Goal: Information Seeking & Learning: Learn about a topic

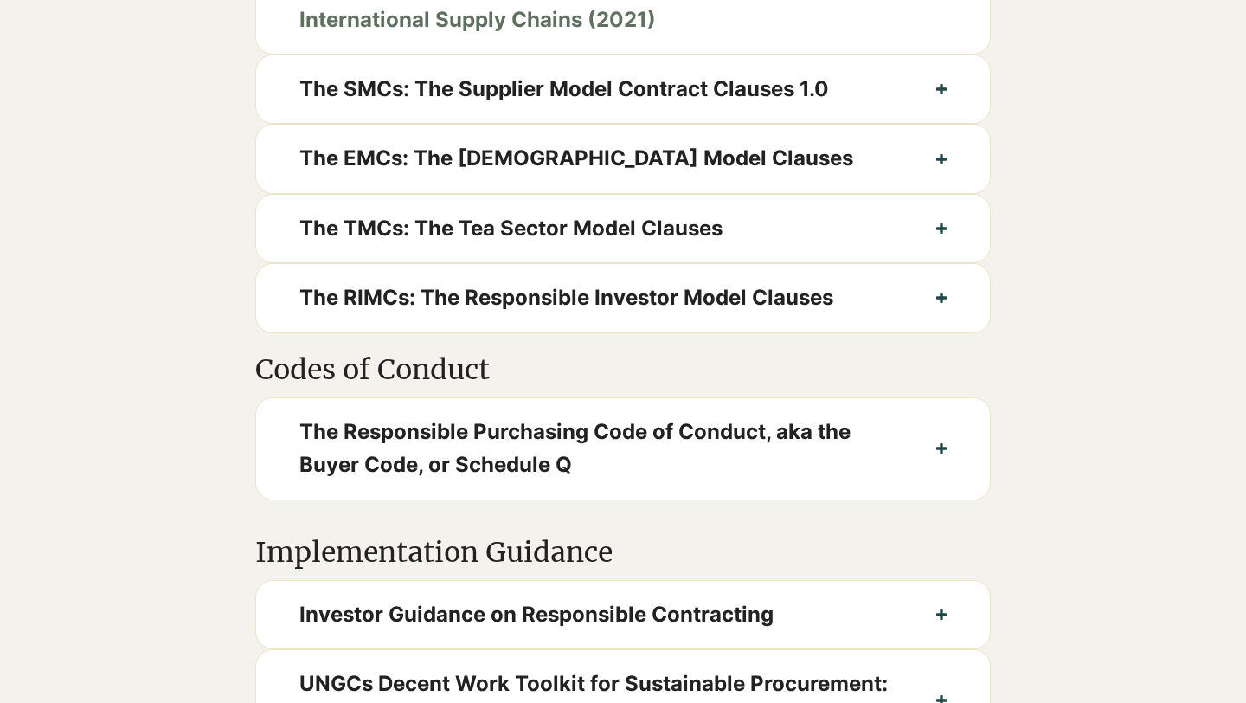
scroll to position [1034, 0]
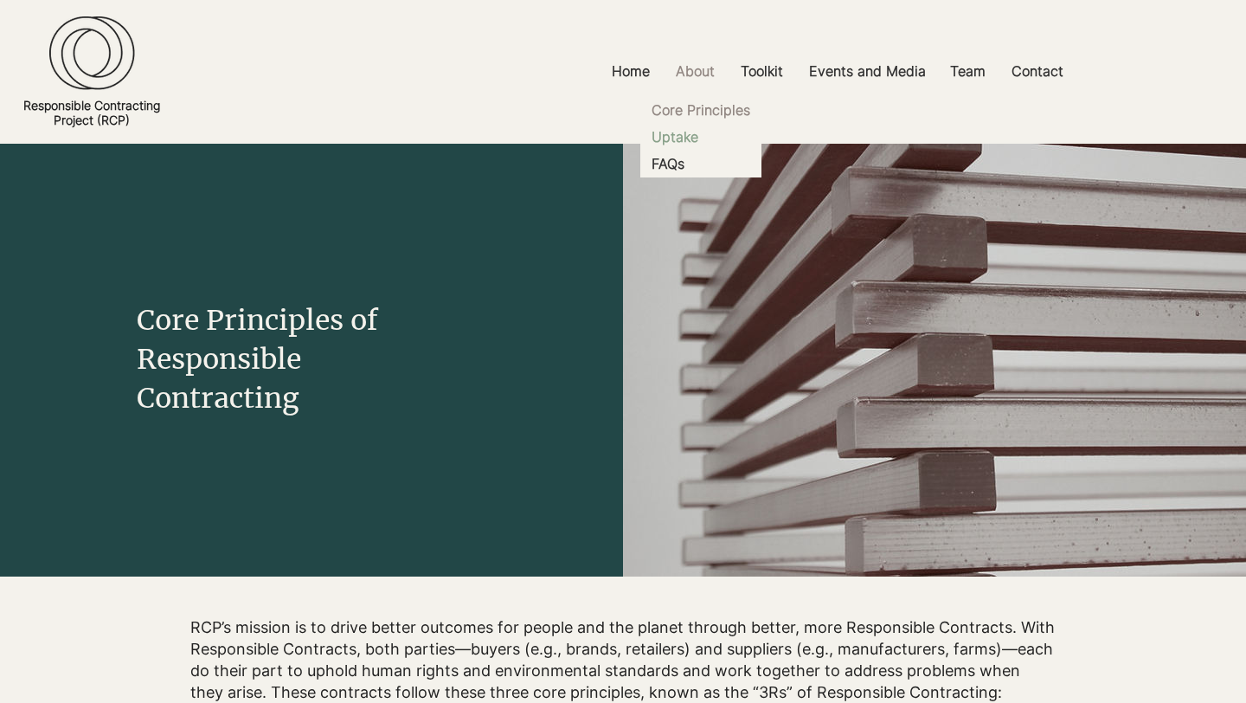
click at [678, 142] on p "Uptake" at bounding box center [675, 137] width 61 height 27
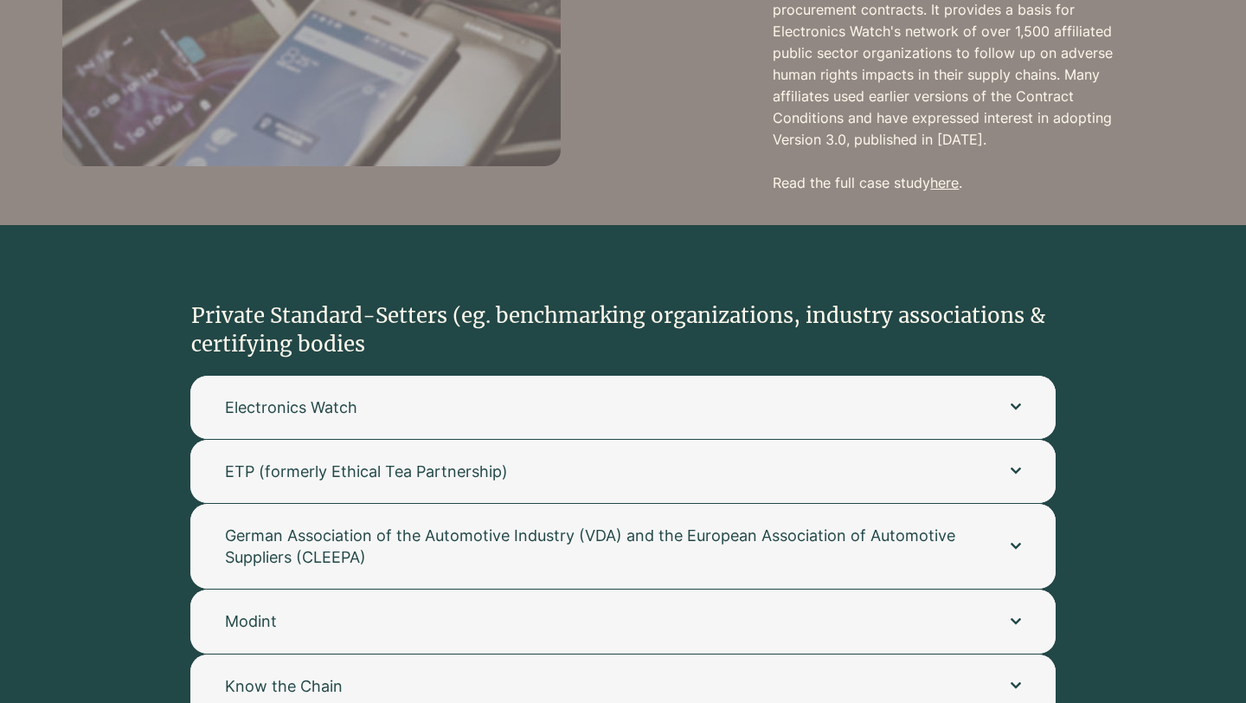
scroll to position [3595, 0]
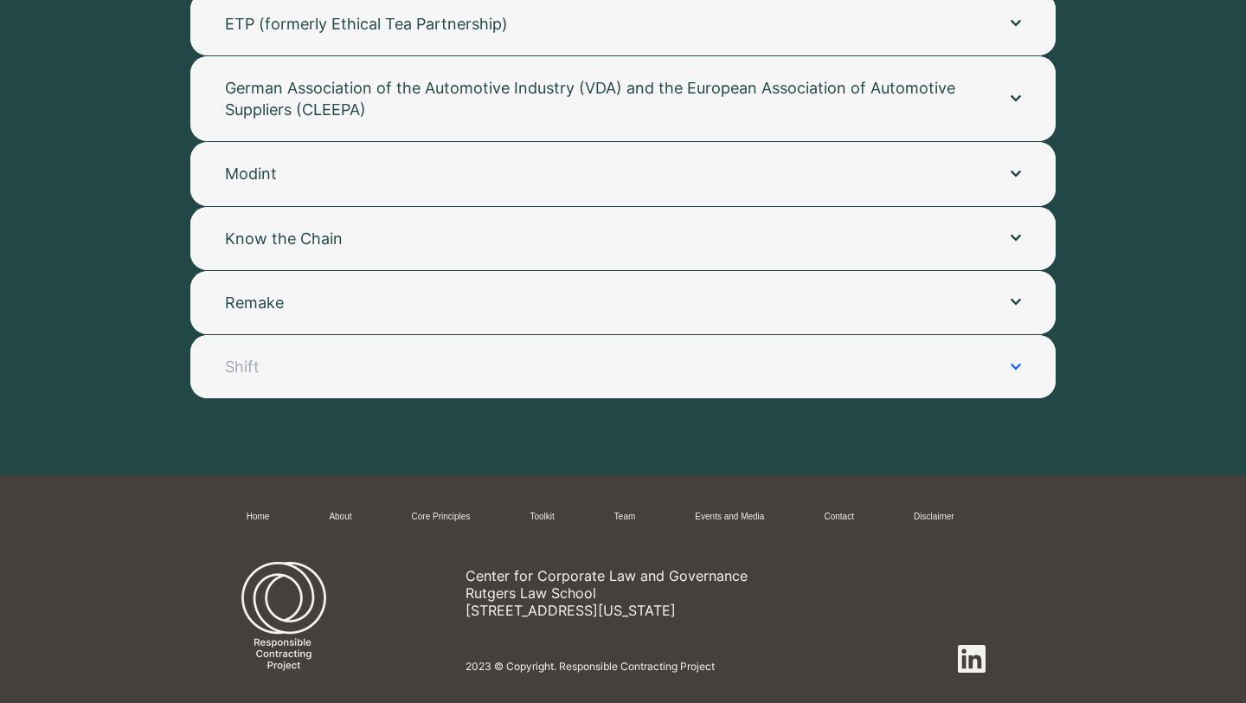
click at [531, 364] on button "Shift" at bounding box center [623, 366] width 866 height 63
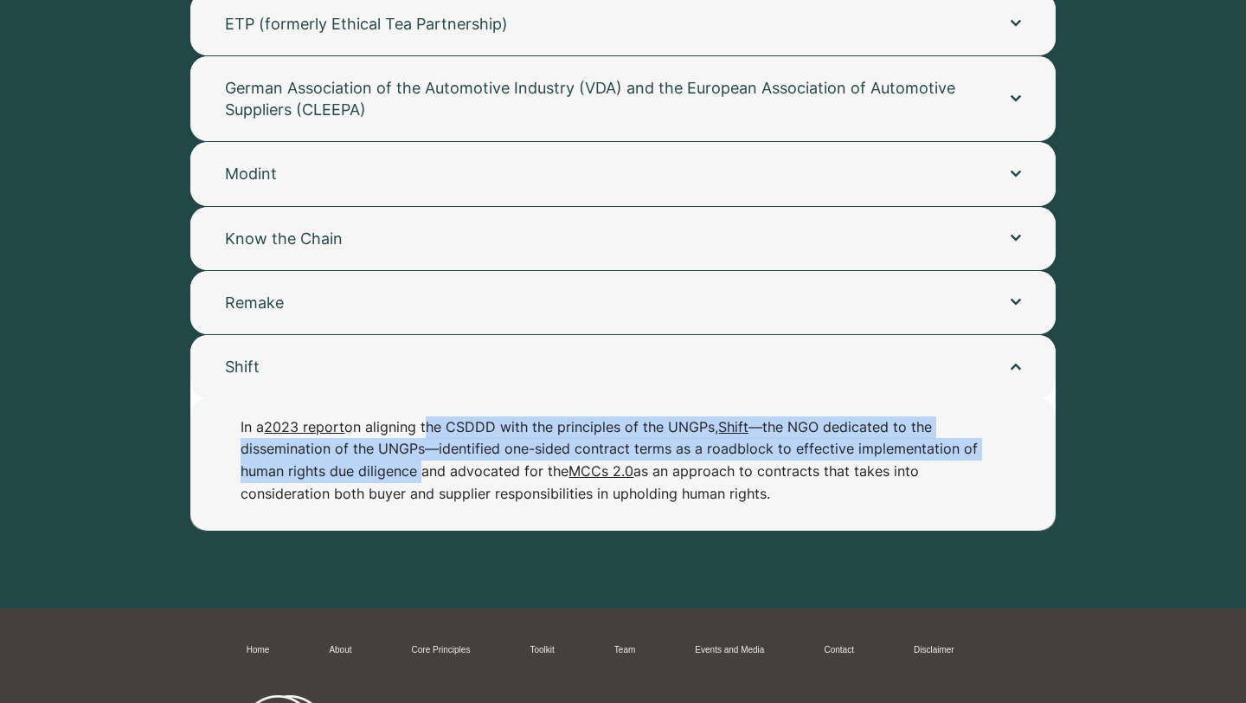
drag, startPoint x: 425, startPoint y: 402, endPoint x: 425, endPoint y: 444, distance: 41.5
click at [425, 444] on p "In a 2023 report on aligning the CSDDD with the principles of the UNGPs, Shift …" at bounding box center [615, 460] width 748 height 88
click at [366, 308] on button "Remake" at bounding box center [623, 302] width 866 height 63
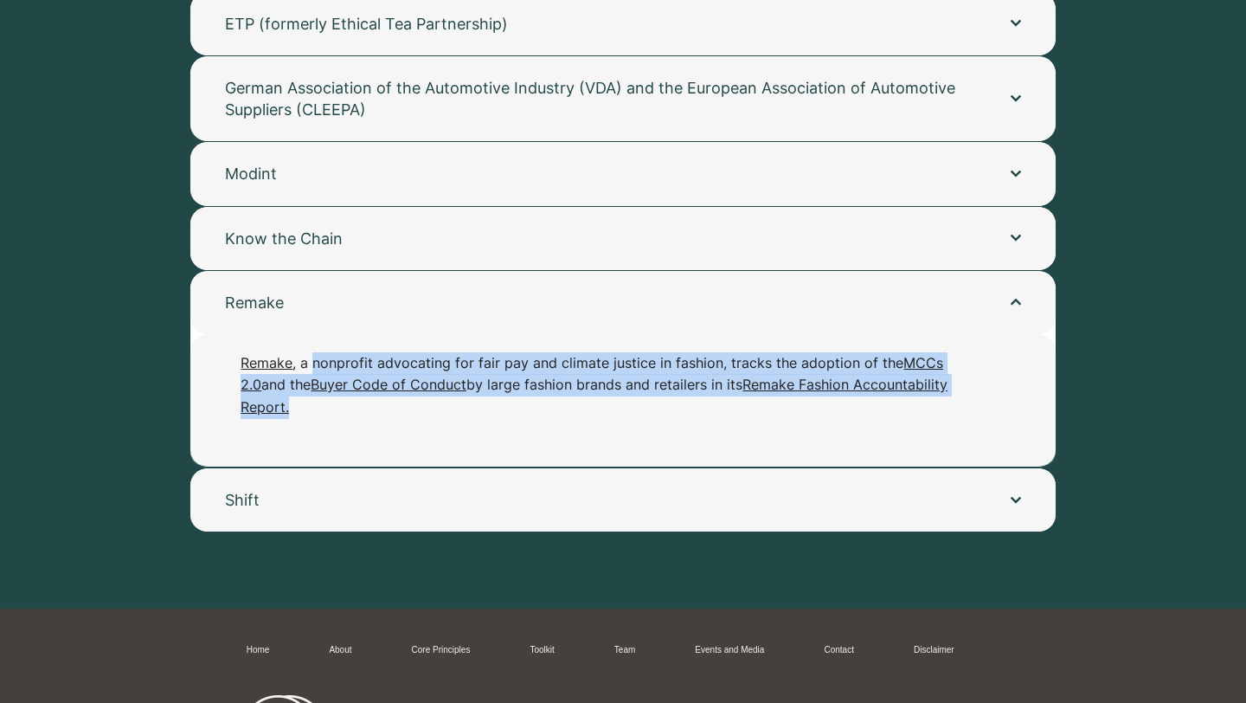
drag, startPoint x: 314, startPoint y: 344, endPoint x: 311, endPoint y: 400, distance: 56.4
click at [311, 400] on div "Remake , a nonprofit advocating for fair pay and climate justice in fashion, tr…" at bounding box center [623, 400] width 866 height 132
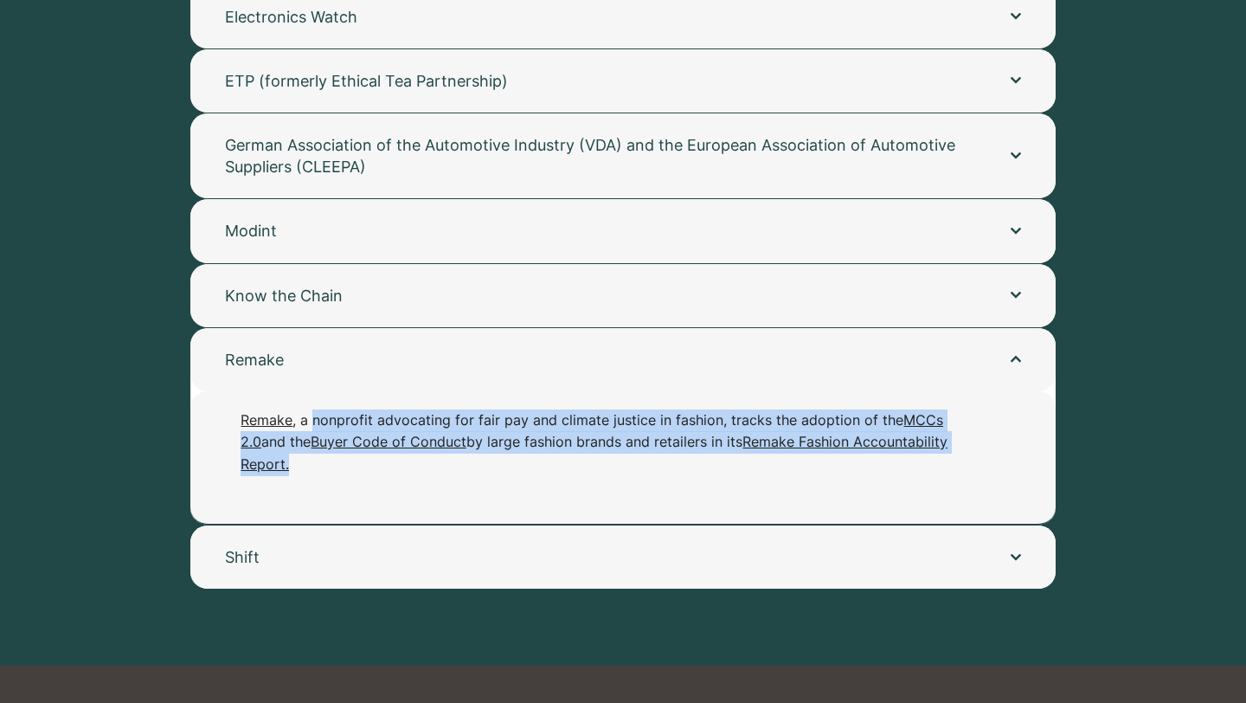
scroll to position [3537, 0]
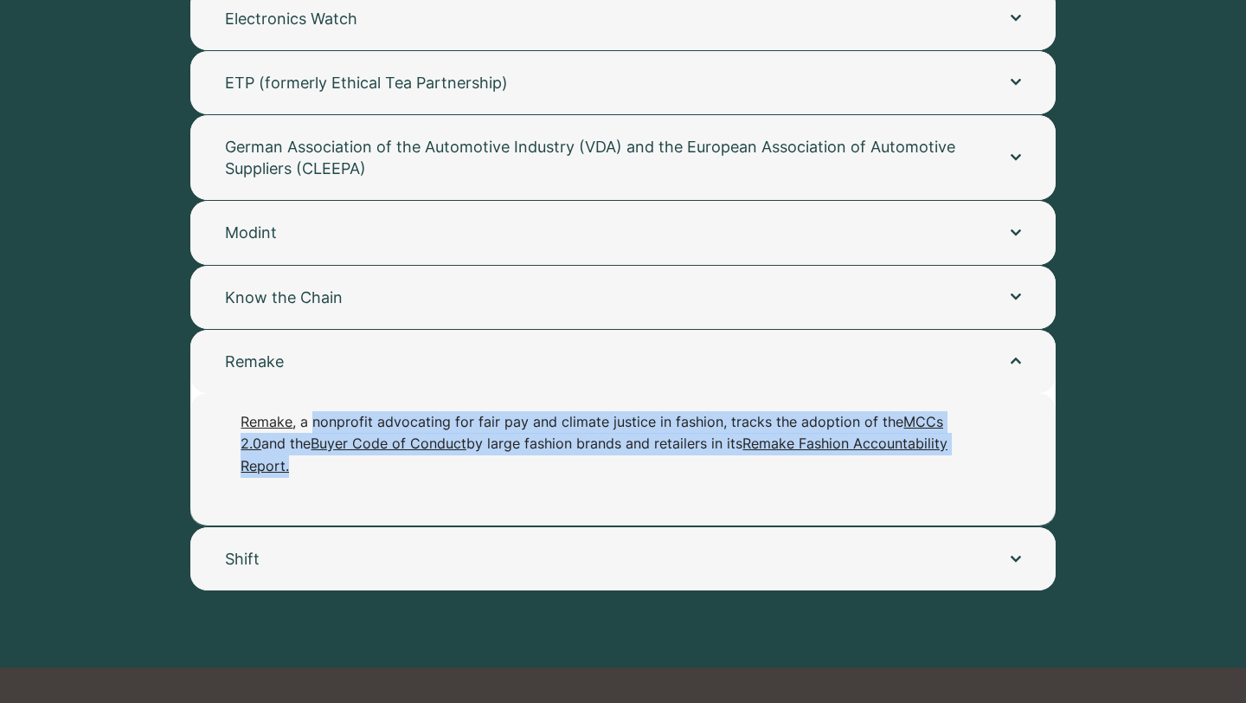
click at [337, 457] on div "Remake , a nonprofit advocating for fair pay and climate justice in fashion, tr…" at bounding box center [623, 459] width 866 height 132
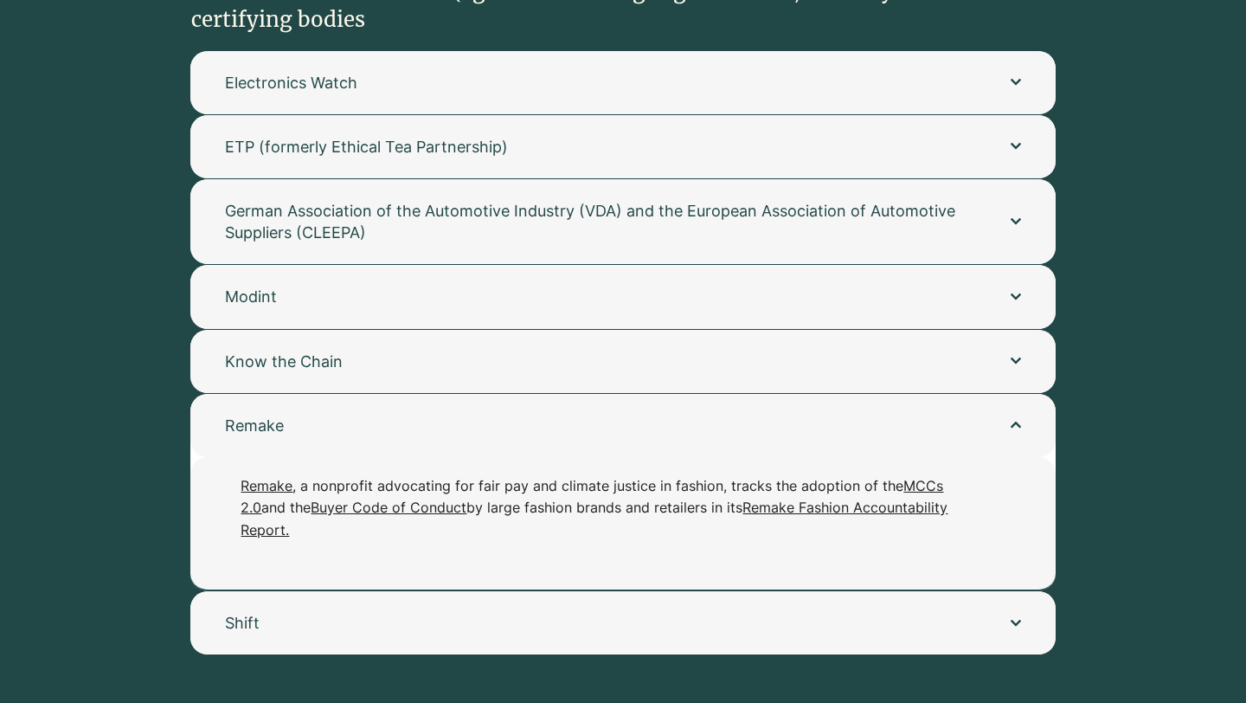
scroll to position [3448, 0]
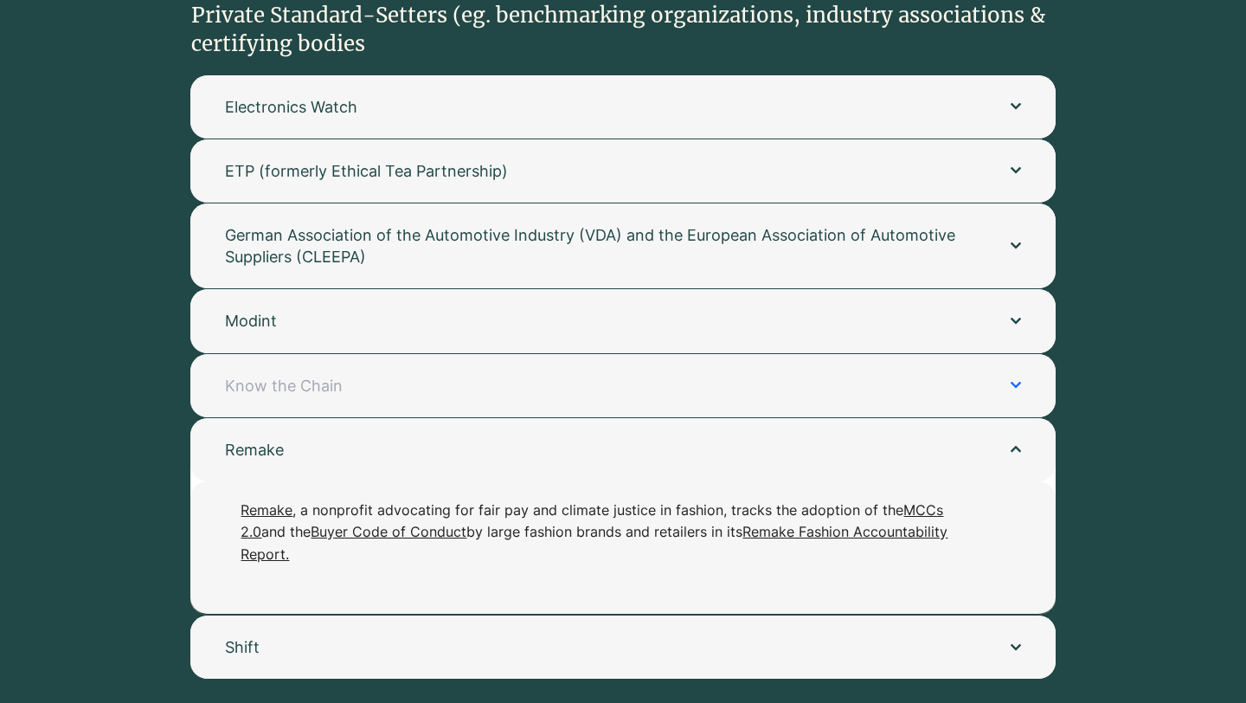
click at [312, 354] on button "Know the Chain" at bounding box center [623, 385] width 866 height 63
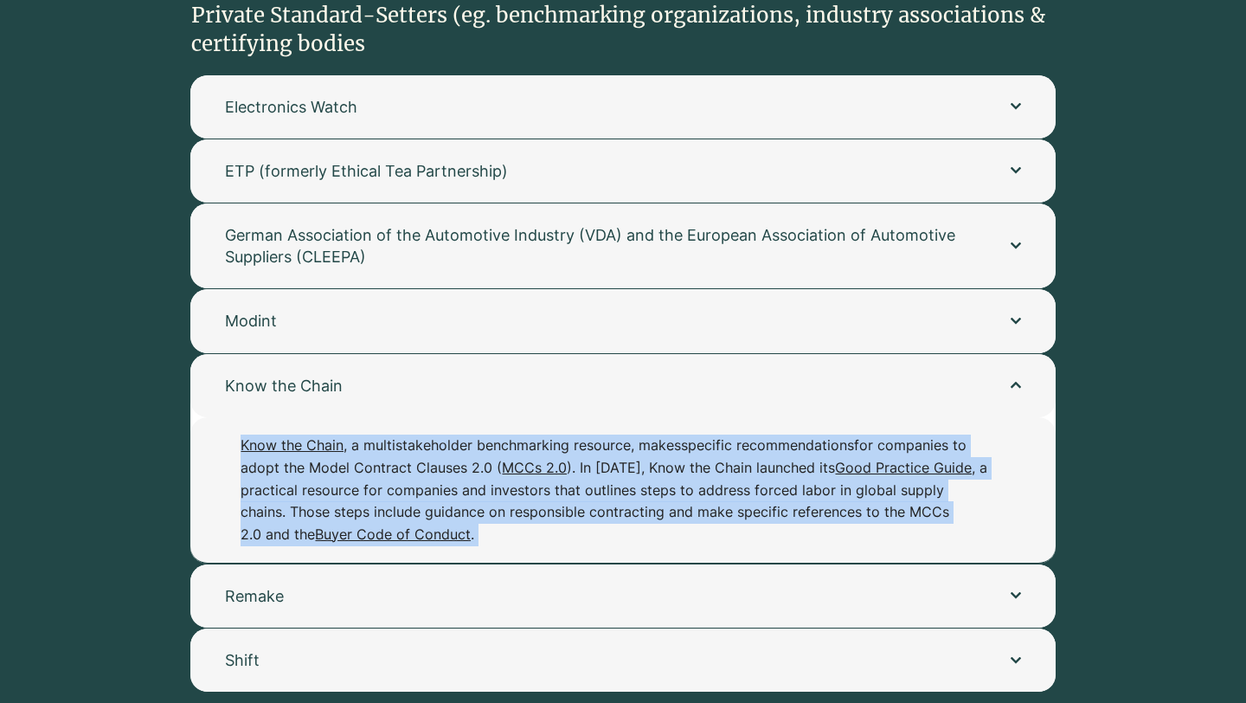
drag, startPoint x: 233, startPoint y: 421, endPoint x: 235, endPoint y: 533, distance: 112.5
click at [235, 533] on div "Know the Chain , a multistakeholder benchmarking resource, makes specific recom…" at bounding box center [623, 489] width 866 height 145
click at [321, 498] on p "Know the Chain , a multistakeholder benchmarking resource, makes specific recom…" at bounding box center [615, 489] width 748 height 111
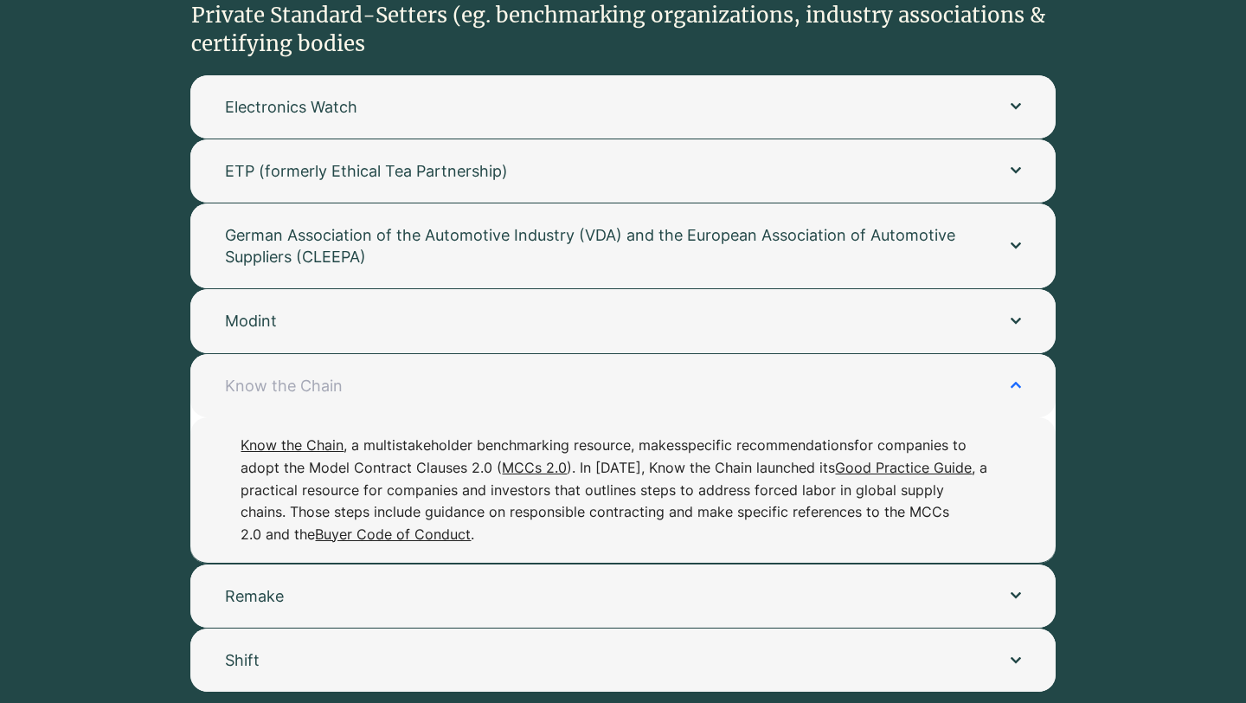
click at [309, 375] on span "Know the Chain" at bounding box center [600, 386] width 751 height 22
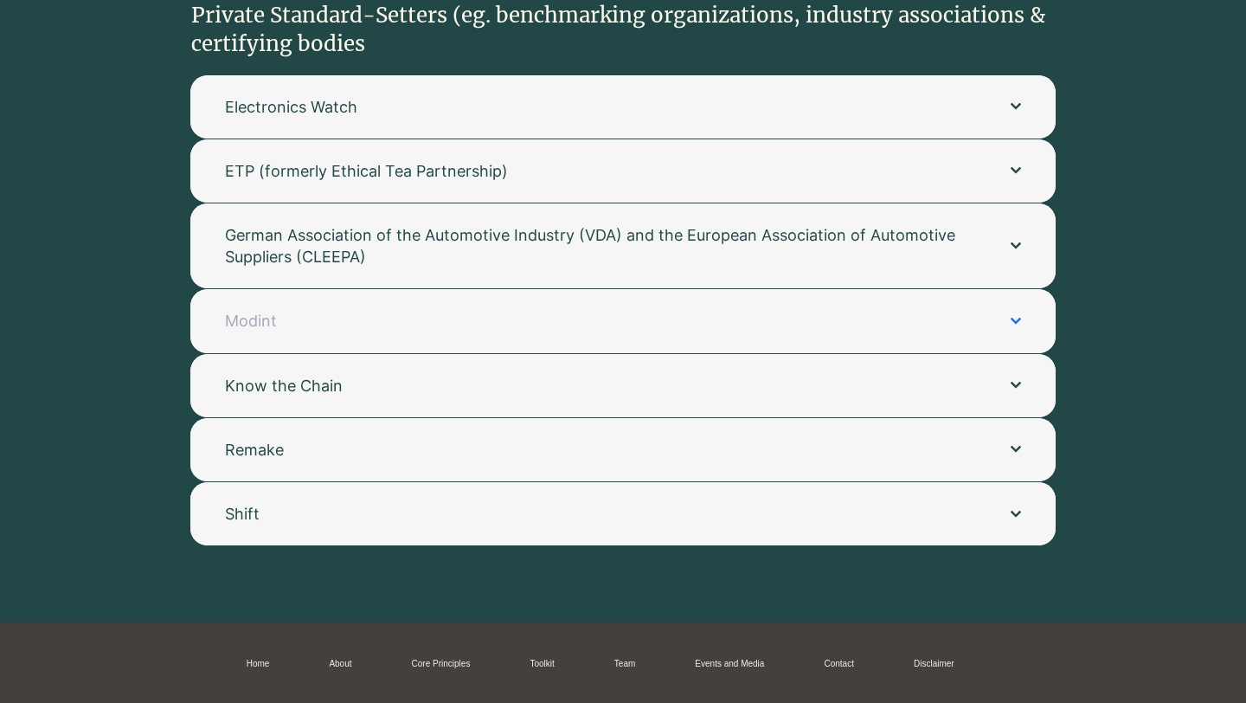
click at [319, 310] on span "Modint" at bounding box center [600, 321] width 751 height 22
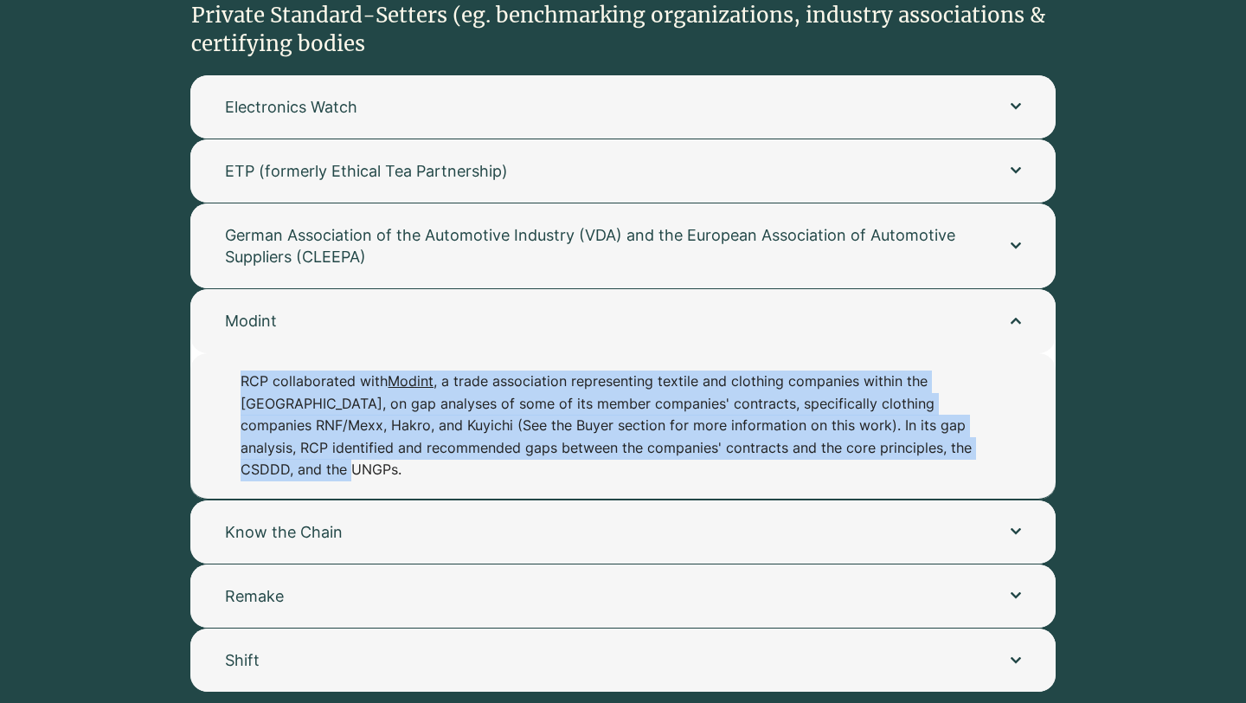
drag, startPoint x: 241, startPoint y: 361, endPoint x: 337, endPoint y: 465, distance: 140.9
click at [337, 467] on div "RCP collaborated with Modint , a trade association representing textile and clo…" at bounding box center [623, 425] width 866 height 145
click at [317, 289] on button "Modint" at bounding box center [623, 320] width 866 height 63
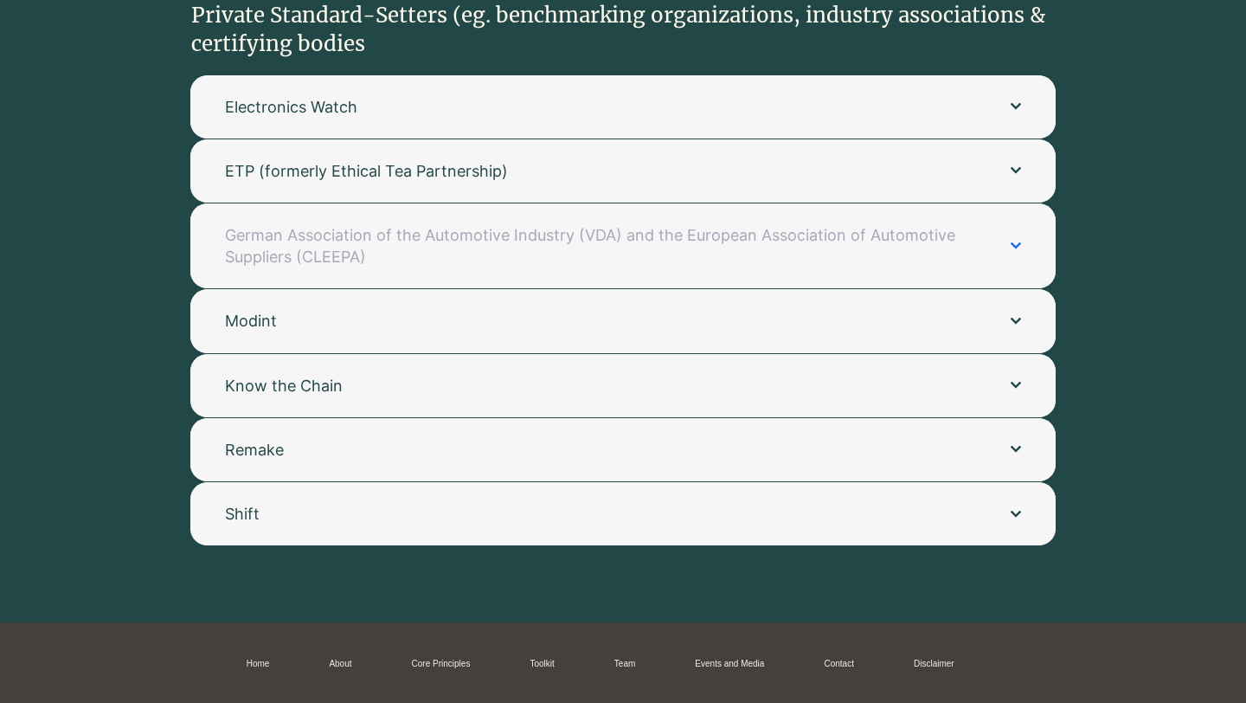
click at [317, 235] on span "German Association of the Automotive Industry (VDA) and the European Associatio…" at bounding box center [600, 245] width 751 height 43
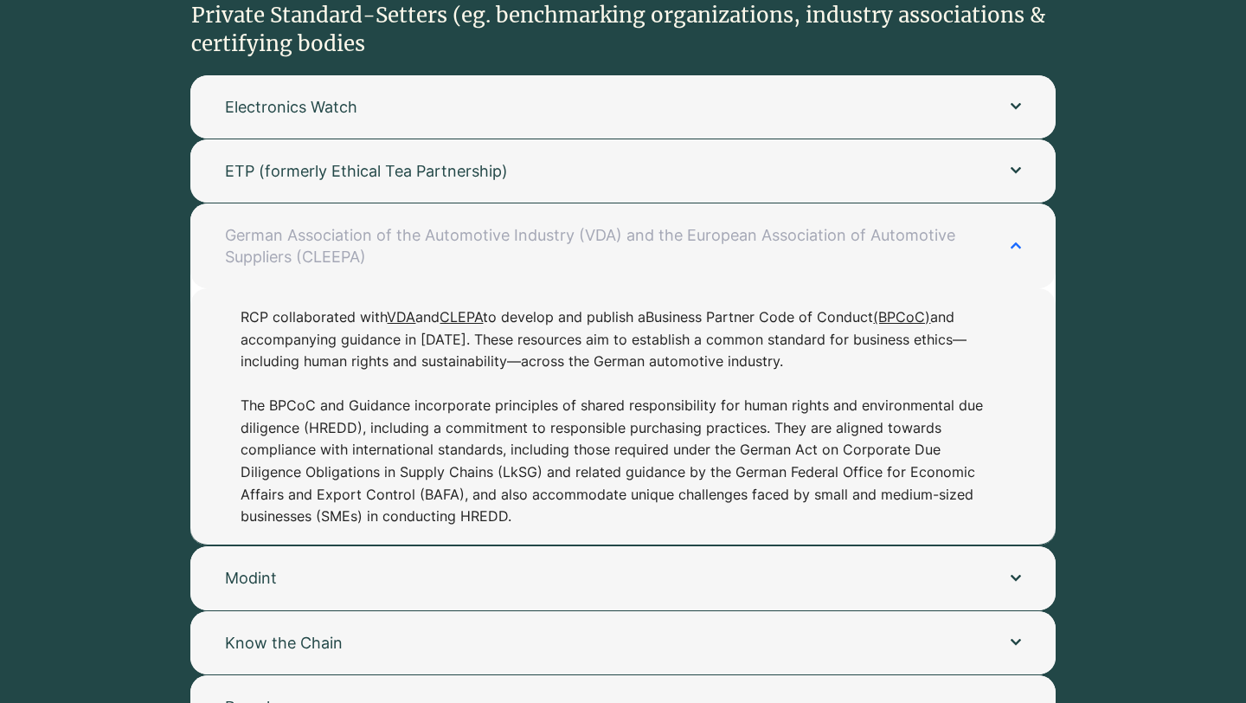
click at [317, 236] on span "German Association of the Automotive Industry (VDA) and the European Associatio…" at bounding box center [600, 245] width 751 height 43
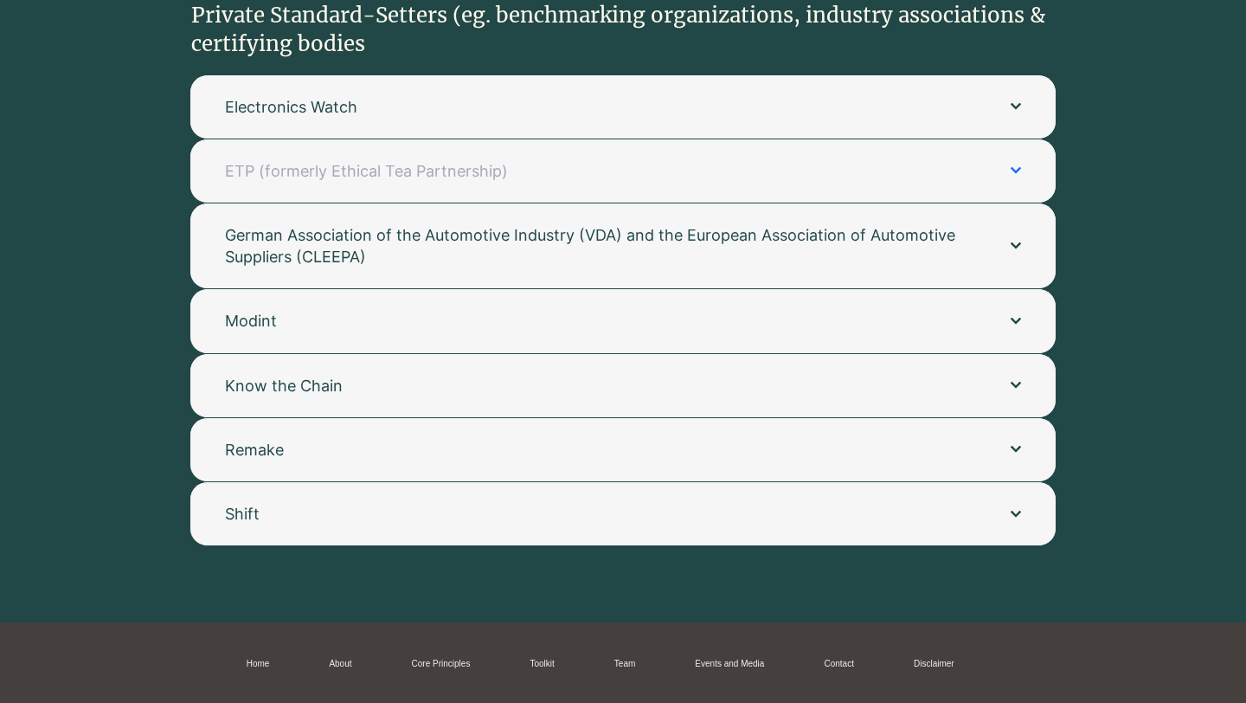
click at [304, 172] on button "ETP (formerly Ethical Tea Partnership)" at bounding box center [623, 170] width 866 height 63
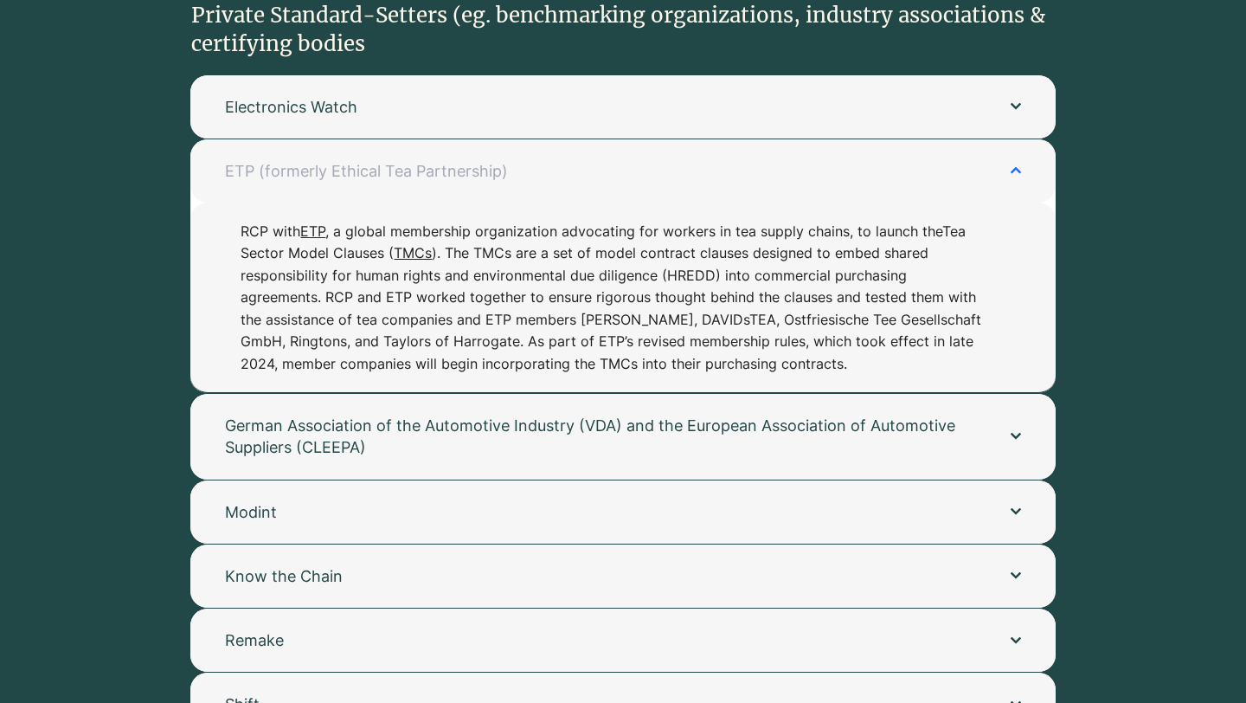
click at [304, 175] on button "ETP (formerly Ethical Tea Partnership)" at bounding box center [623, 170] width 866 height 63
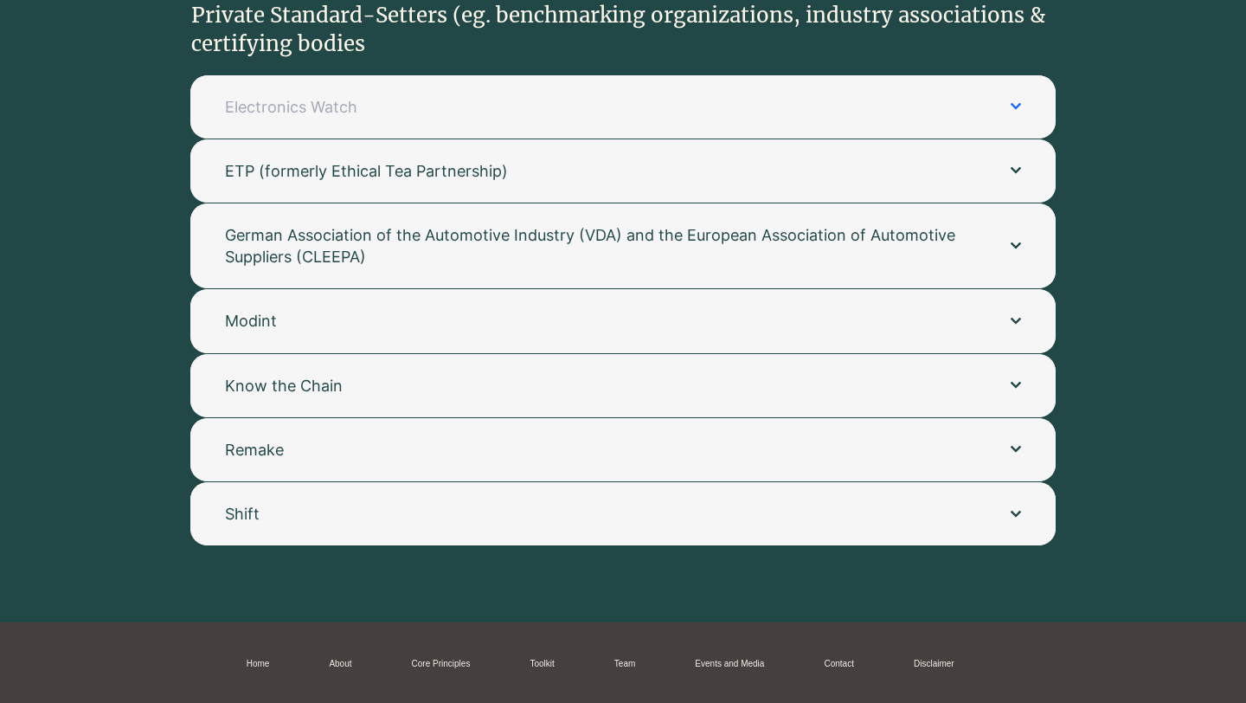
click at [296, 109] on button "Electronics Watch" at bounding box center [623, 106] width 866 height 63
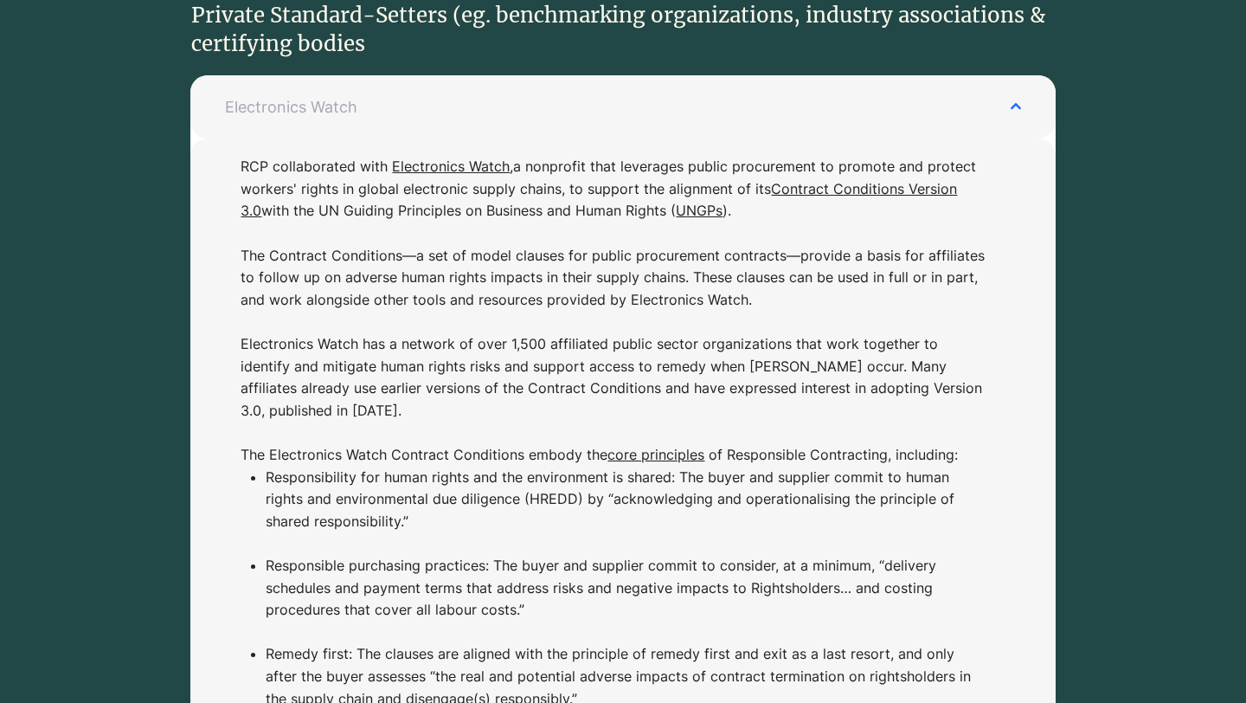
click at [296, 110] on button "Electronics Watch" at bounding box center [623, 106] width 866 height 63
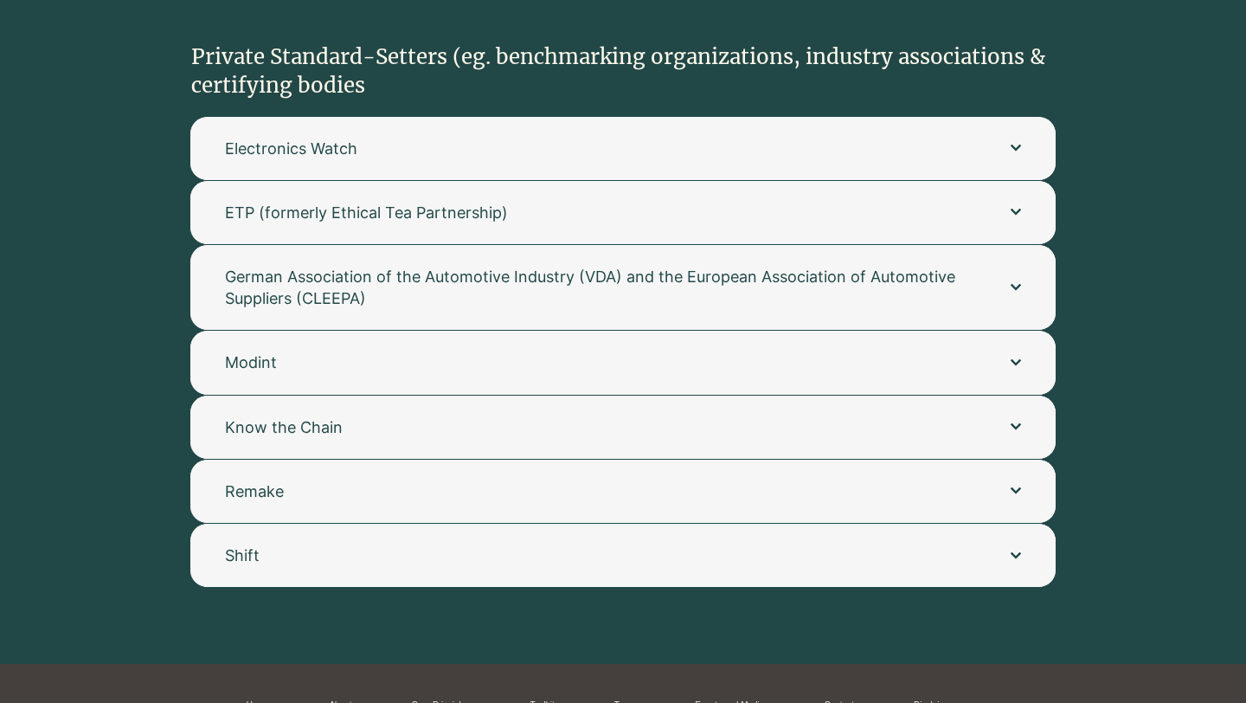
scroll to position [3364, 0]
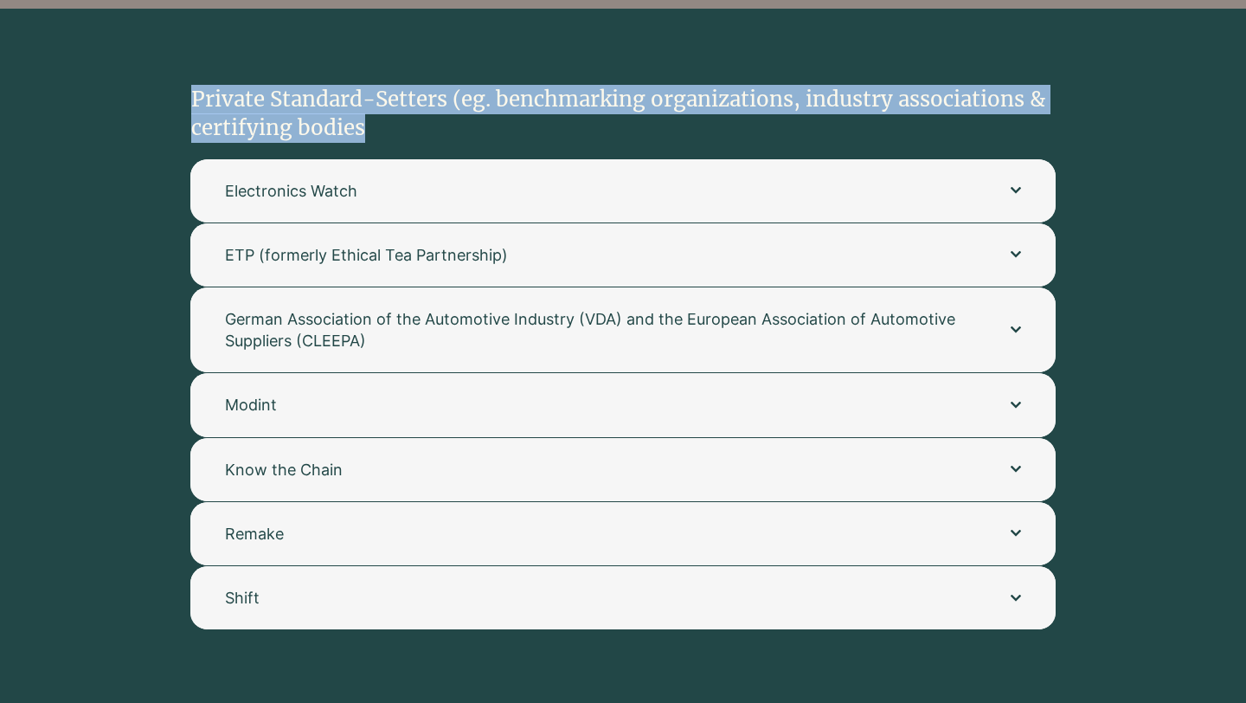
drag, startPoint x: 187, startPoint y: 75, endPoint x: 389, endPoint y: 103, distance: 203.6
click at [389, 104] on div "Private Standard-Setters (eg. benchmarking organizations, industry associations…" at bounding box center [623, 358] width 1246 height 698
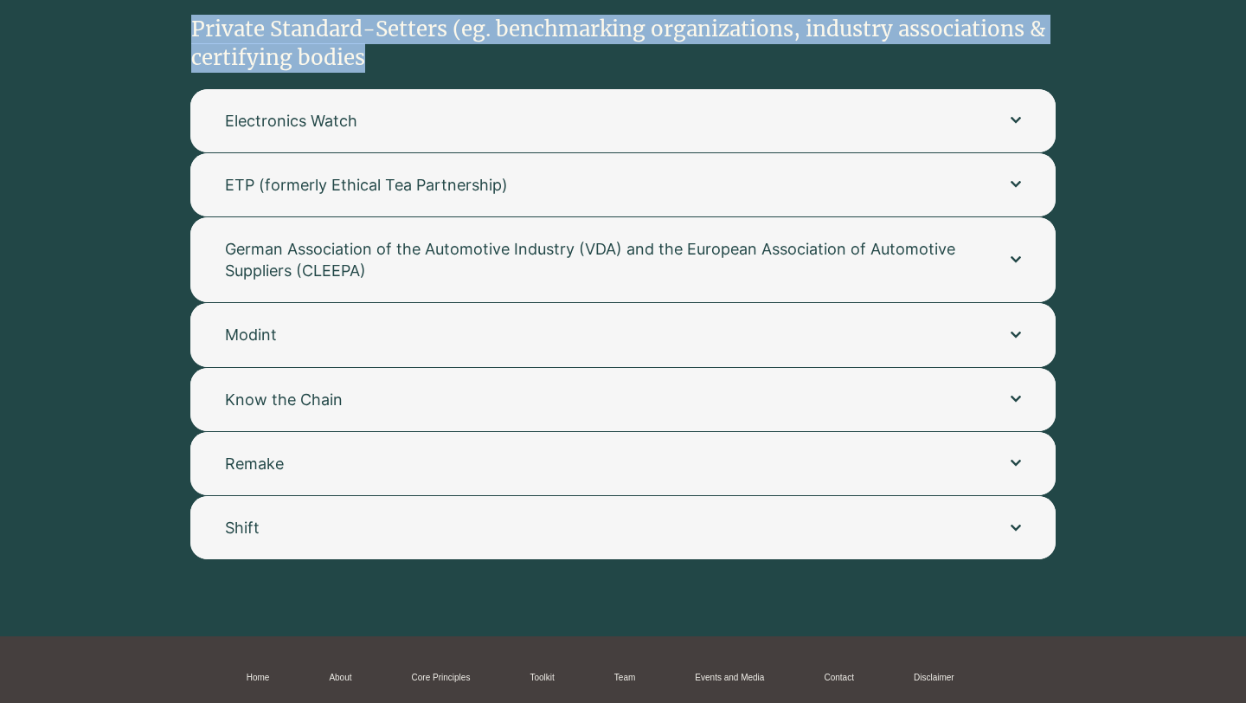
scroll to position [3196, 0]
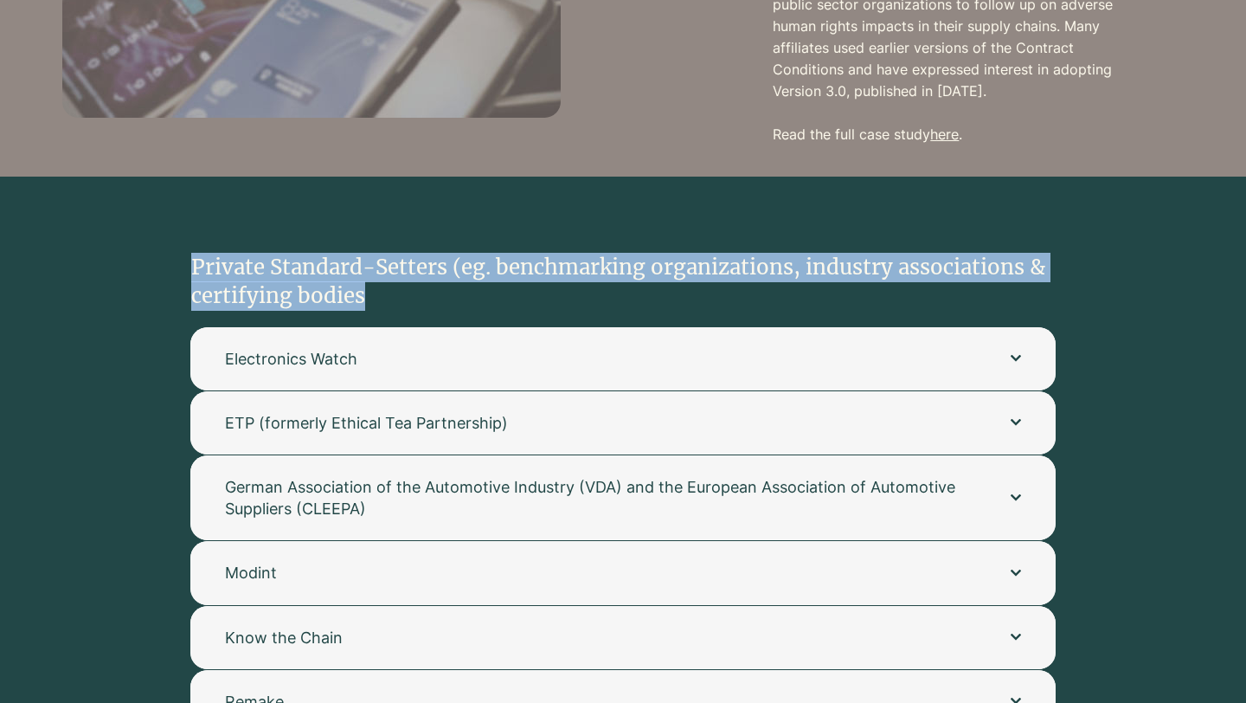
copy div "Private Standard-Setters (eg. benchmarking organizations, industry associations…"
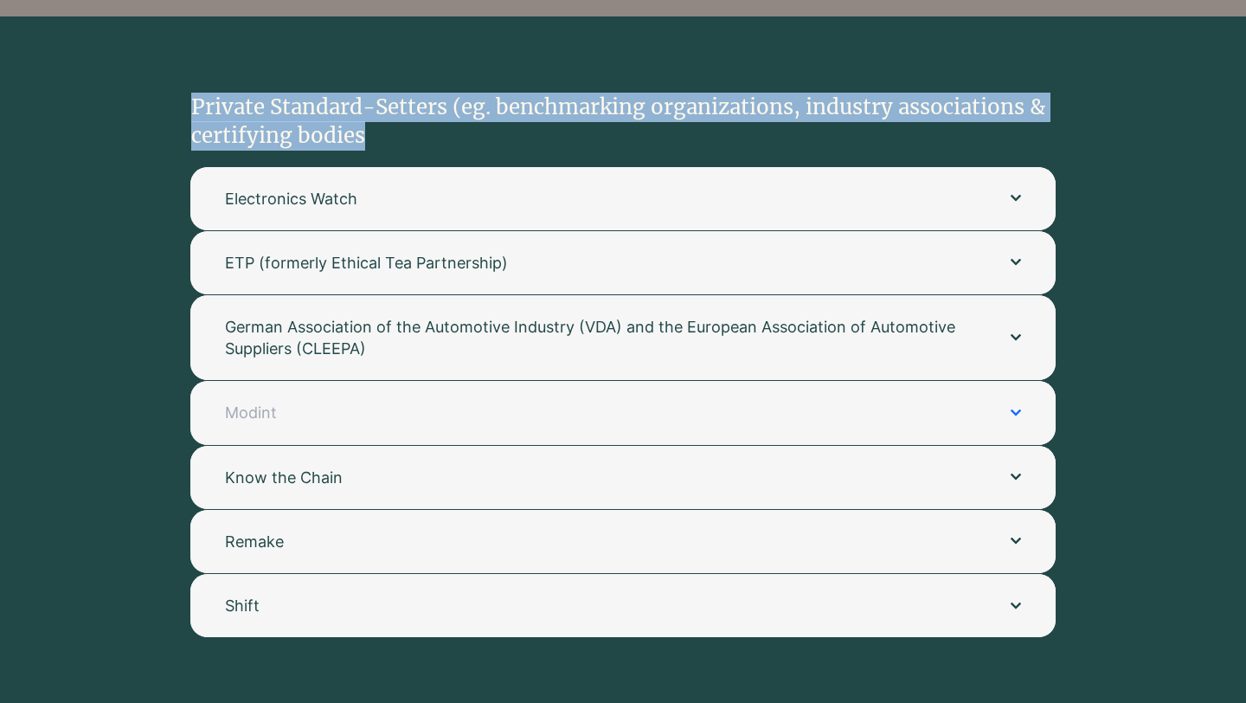
scroll to position [3357, 0]
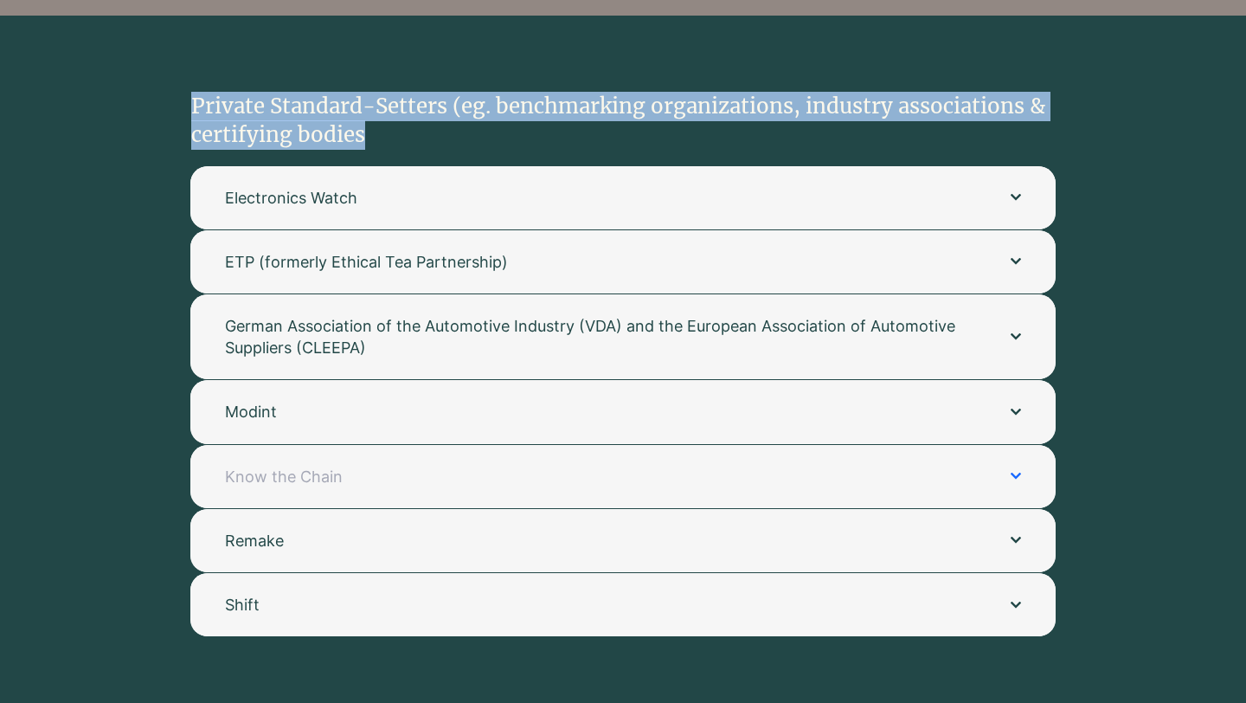
click at [666, 477] on button "Know the Chain" at bounding box center [623, 476] width 866 height 63
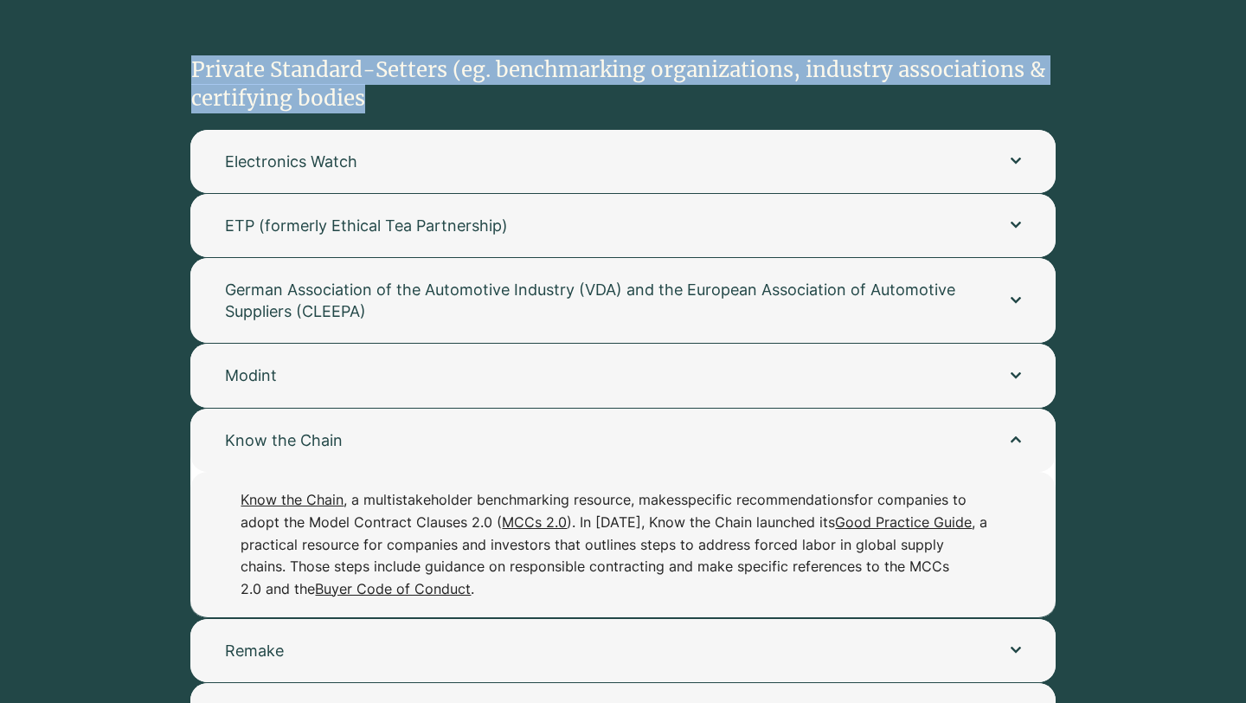
scroll to position [3413, 0]
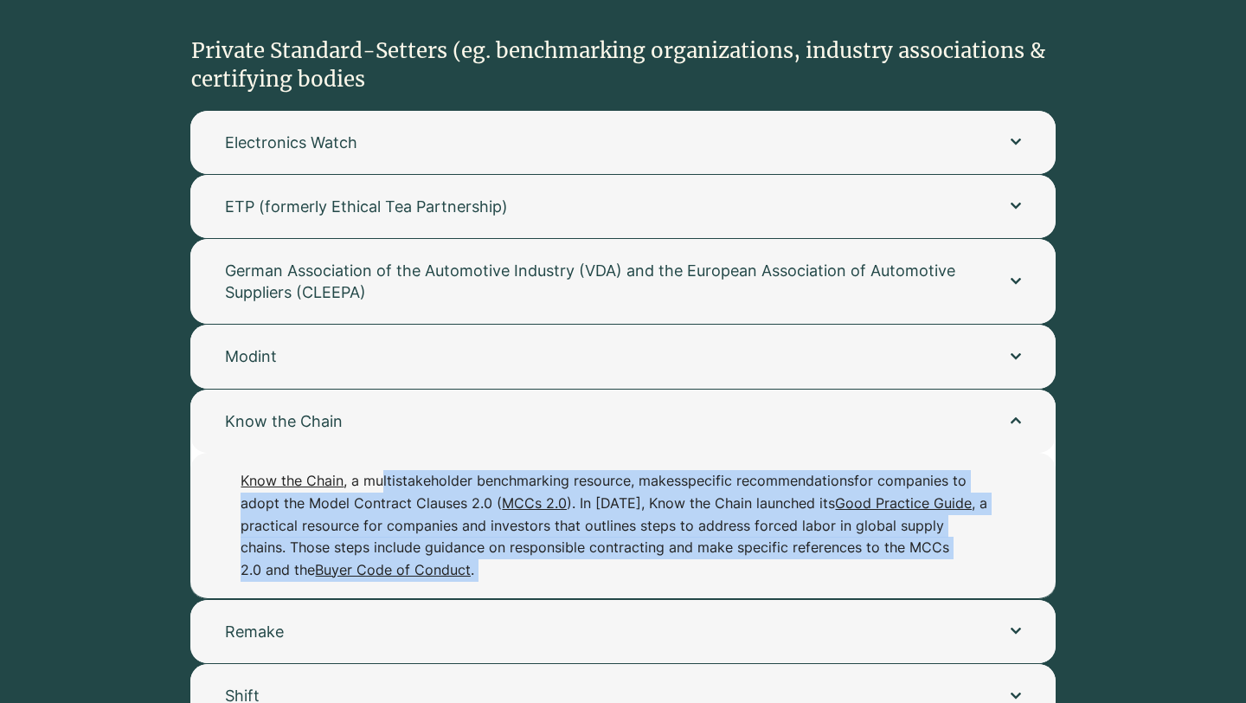
drag, startPoint x: 382, startPoint y: 460, endPoint x: 389, endPoint y: 563, distance: 102.4
click at [389, 563] on div "Know the Chain , a multistakeholder benchmarking resource, makes specific recom…" at bounding box center [623, 525] width 866 height 145
click at [338, 355] on button "Modint" at bounding box center [623, 356] width 866 height 63
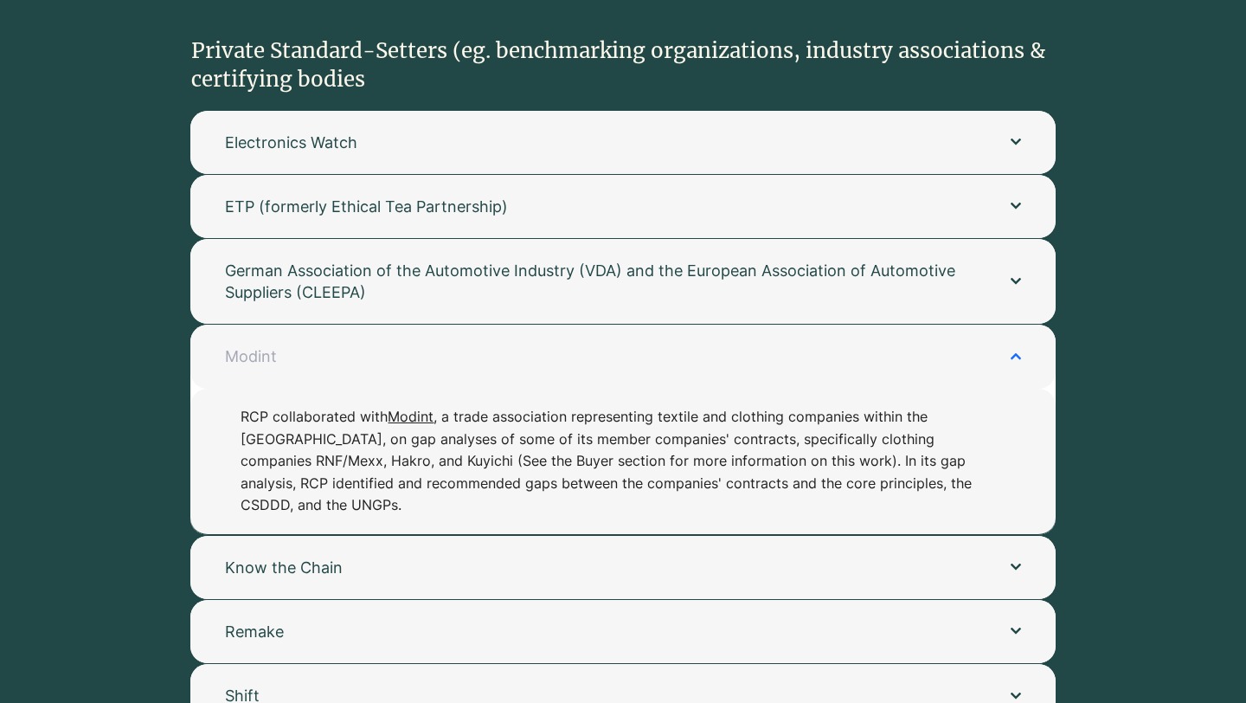
click at [299, 325] on button "Modint" at bounding box center [623, 356] width 866 height 63
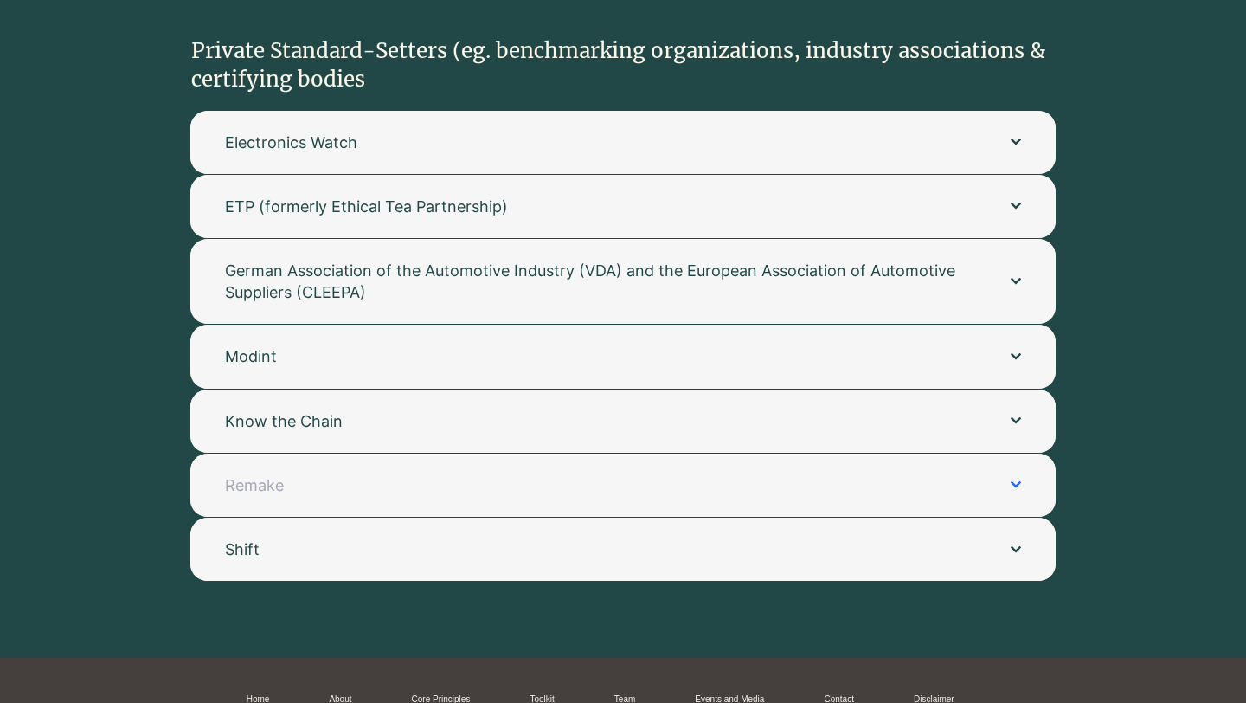
click at [291, 474] on span "Remake" at bounding box center [600, 485] width 751 height 22
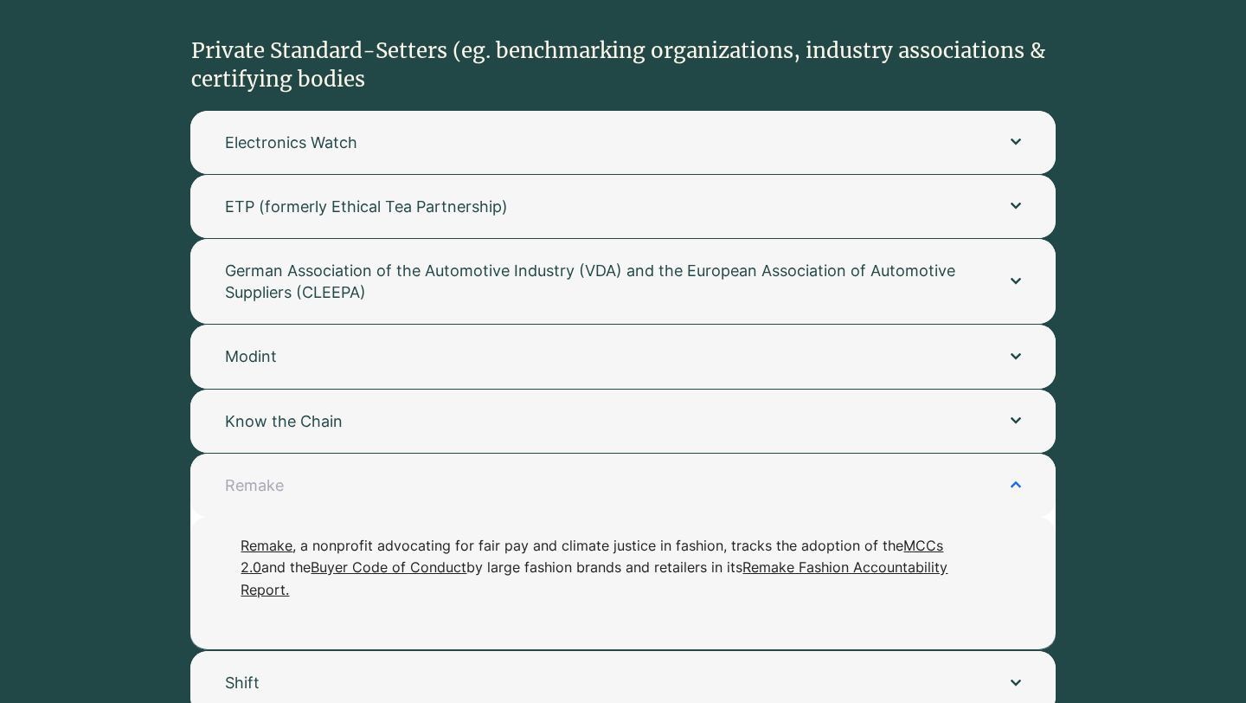
click at [291, 474] on span "Remake" at bounding box center [600, 485] width 751 height 22
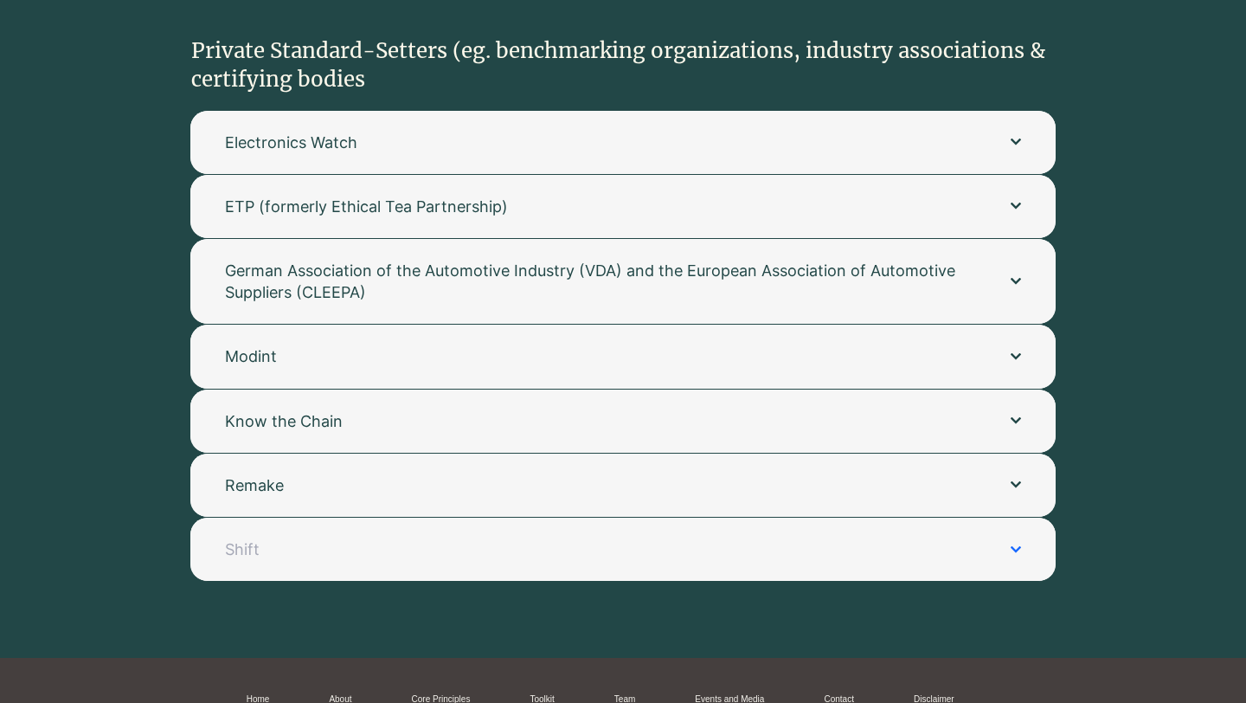
click at [285, 538] on span "Shift" at bounding box center [600, 549] width 751 height 22
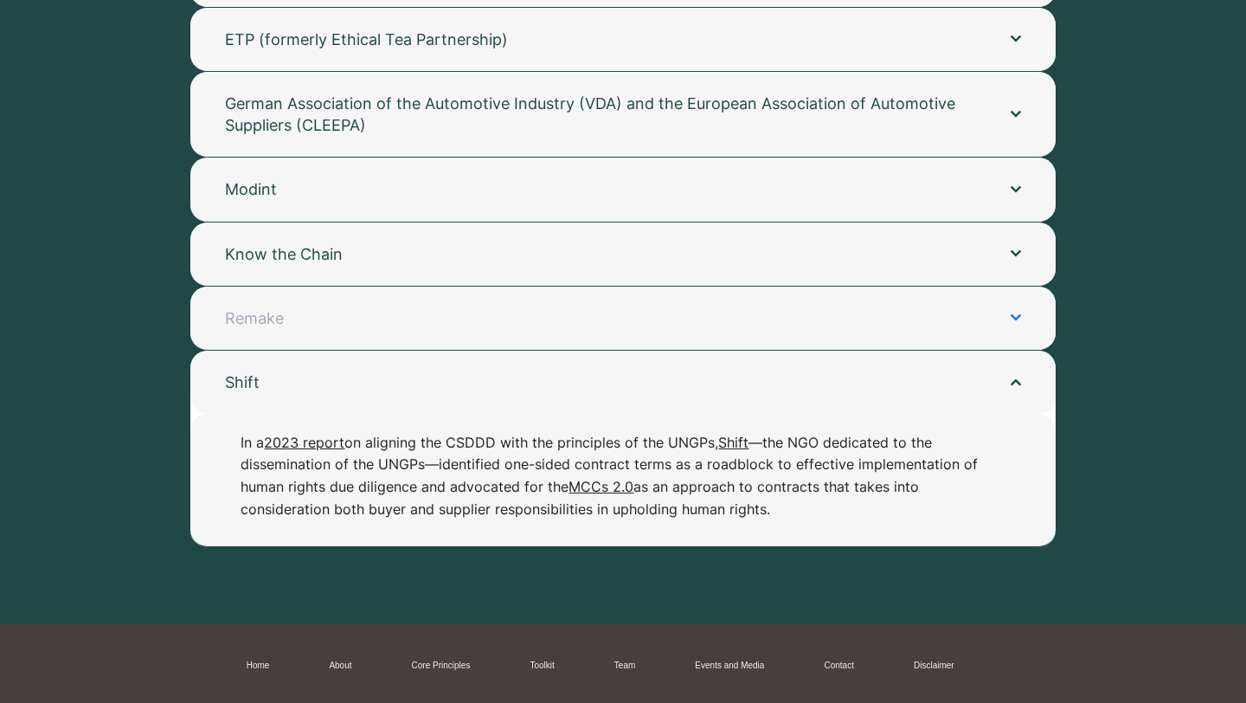
scroll to position [3729, 0]
